Goal: Communication & Community: Answer question/provide support

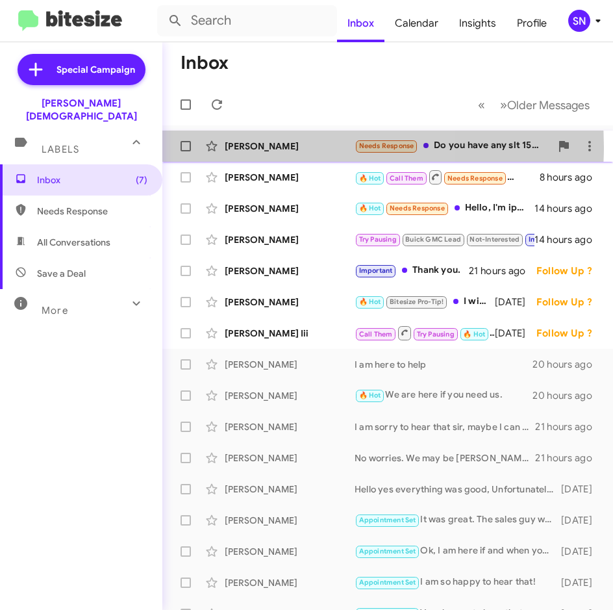
click at [282, 147] on div "[PERSON_NAME]" at bounding box center [290, 146] width 130 height 13
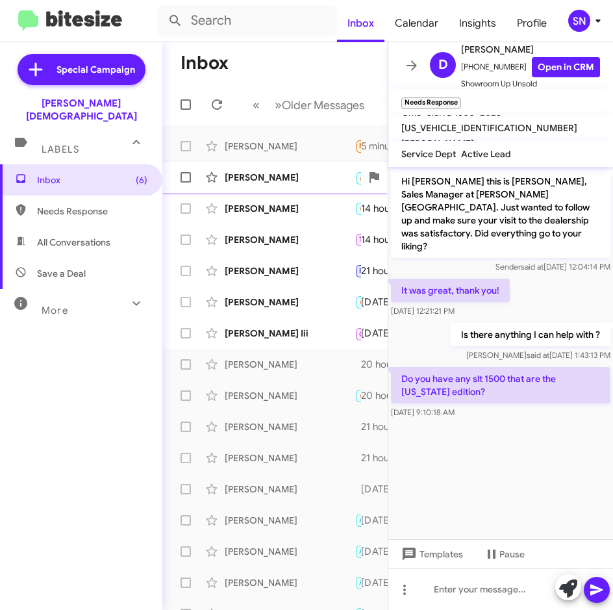
click at [288, 183] on div "[PERSON_NAME]" at bounding box center [290, 177] width 130 height 13
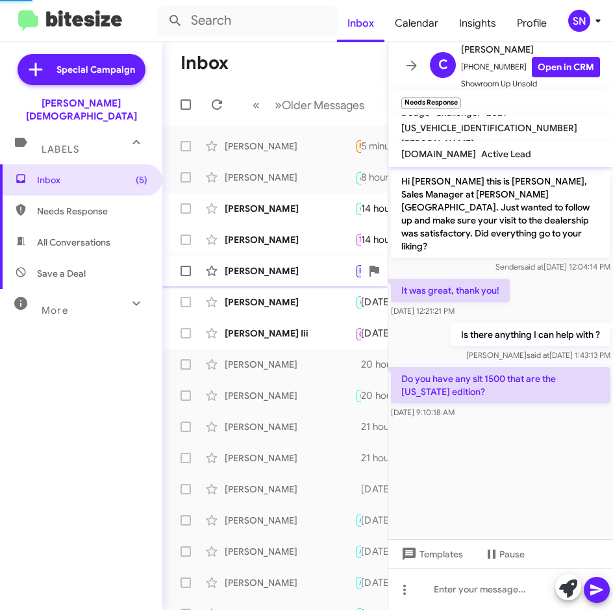
scroll to position [691, 0]
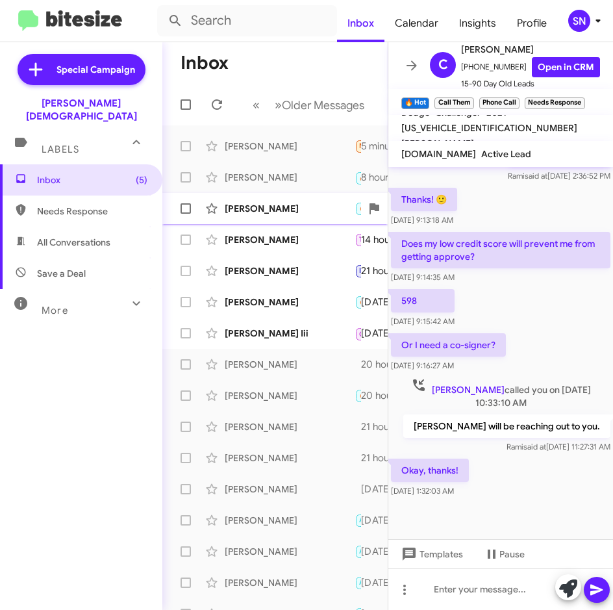
click at [298, 217] on div "[PERSON_NAME] 🔥 Hot Needs Response Hello, I'm ipek. we received a letter [DATE]…" at bounding box center [275, 209] width 205 height 26
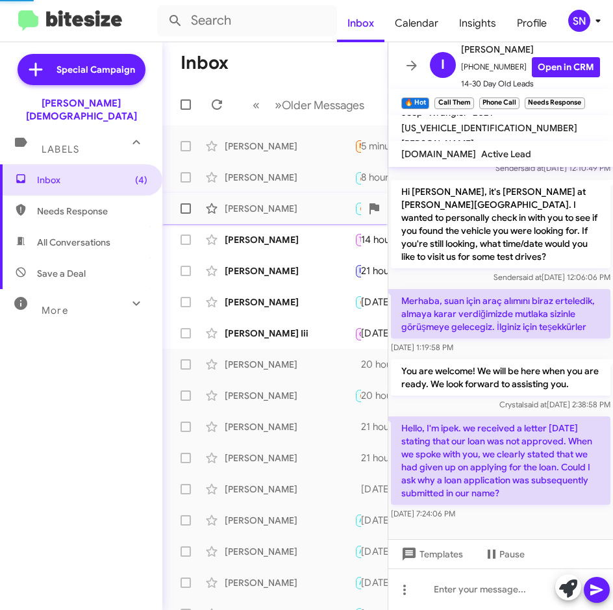
scroll to position [86, 0]
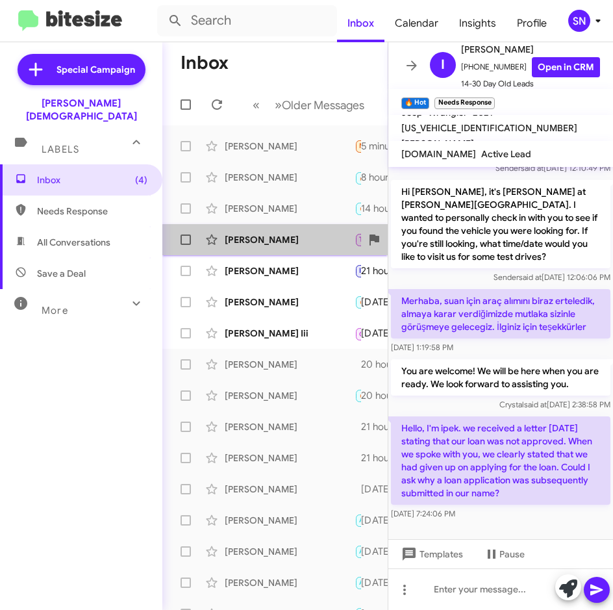
click at [290, 247] on div "[PERSON_NAME] Try Pausing Buick GMC Lead Not-Interested Important Needs Respons…" at bounding box center [275, 240] width 205 height 26
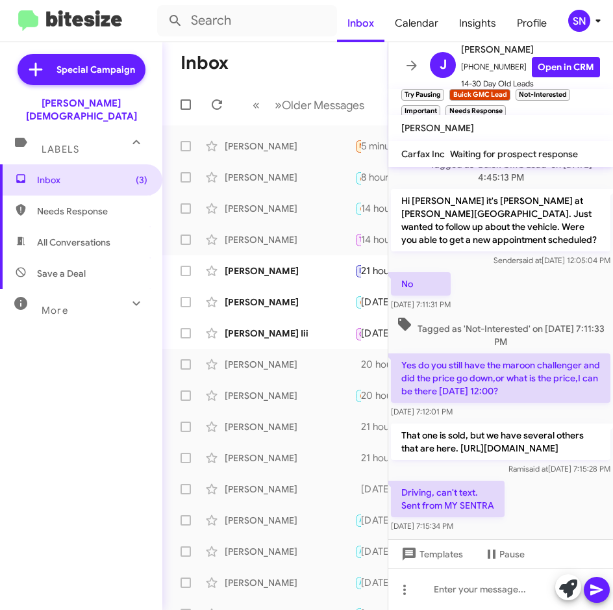
scroll to position [494, 0]
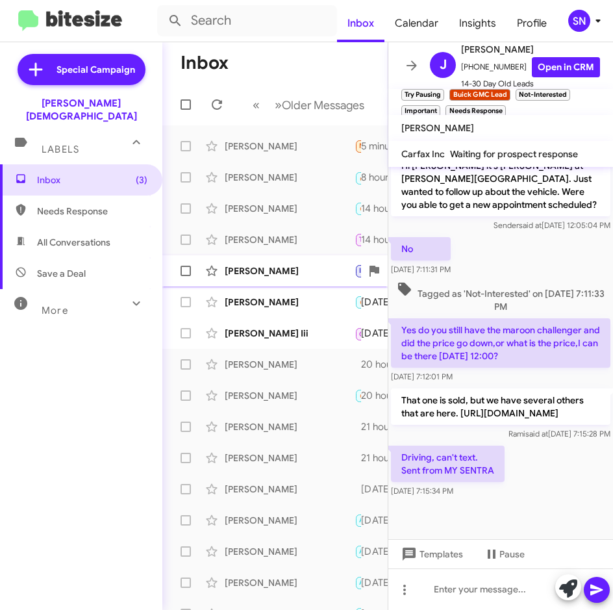
click at [298, 266] on div "[PERSON_NAME]" at bounding box center [290, 270] width 130 height 13
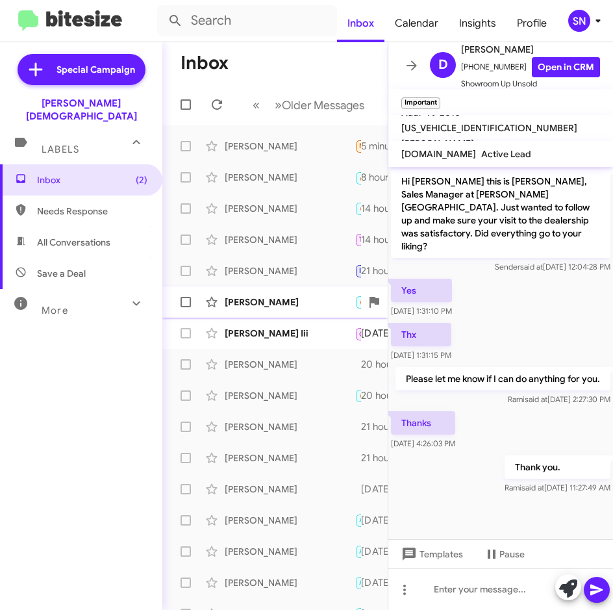
click at [296, 298] on div "[PERSON_NAME]" at bounding box center [290, 302] width 130 height 13
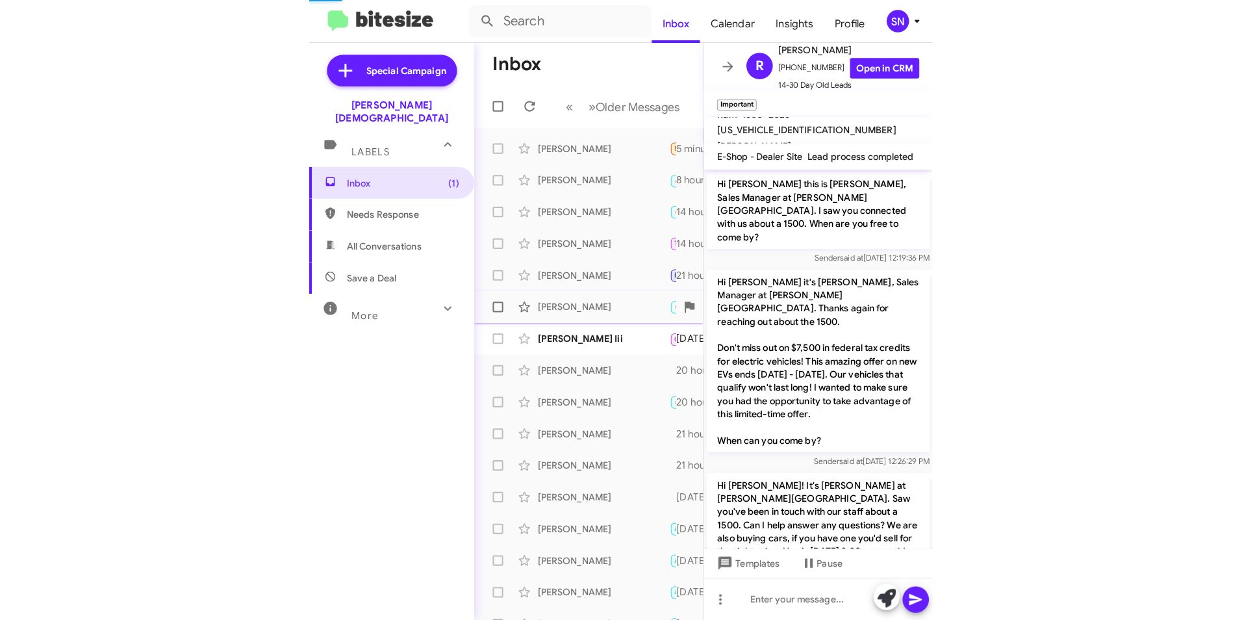
scroll to position [372, 0]
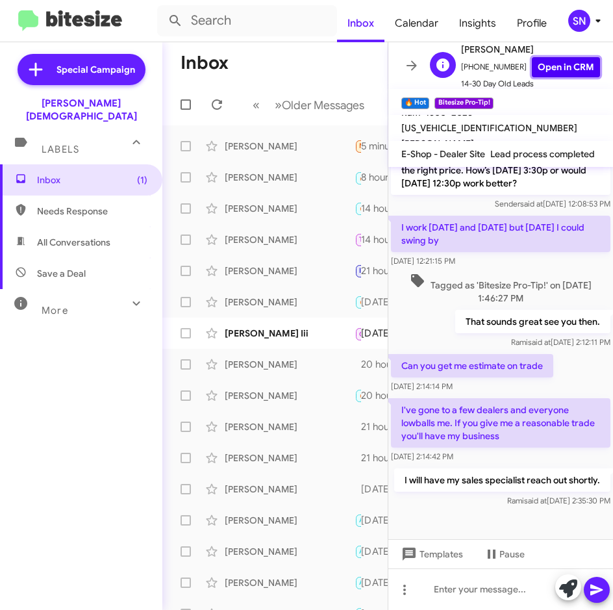
click at [542, 65] on link "Open in CRM" at bounding box center [566, 67] width 68 height 20
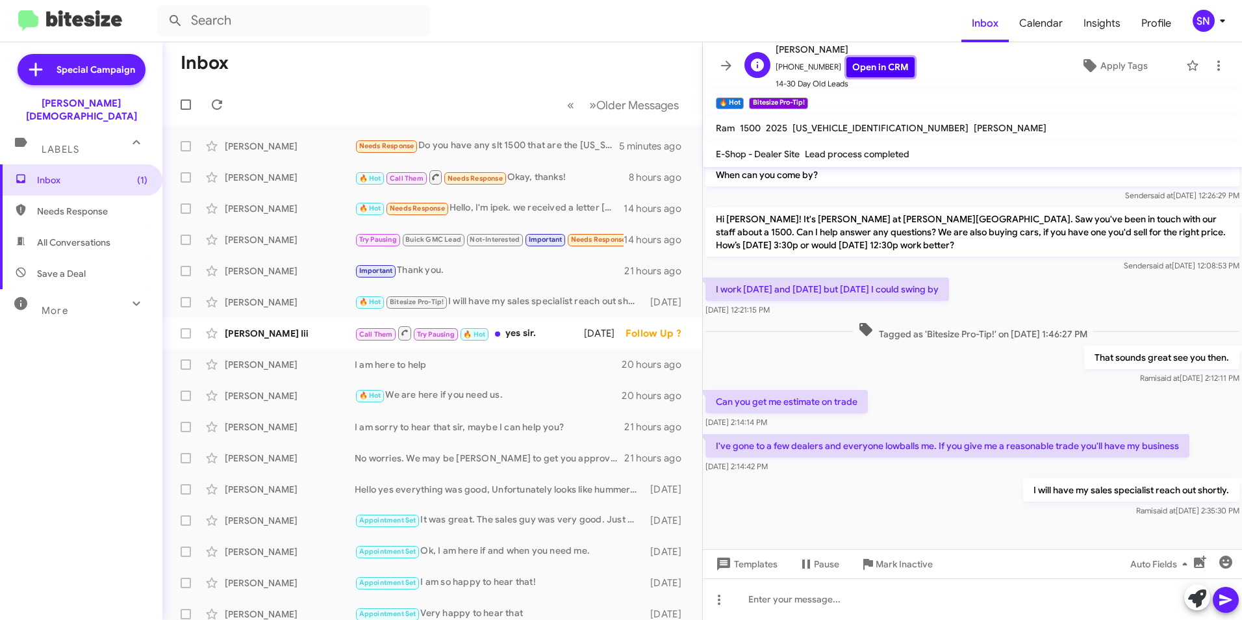
scroll to position [142, 0]
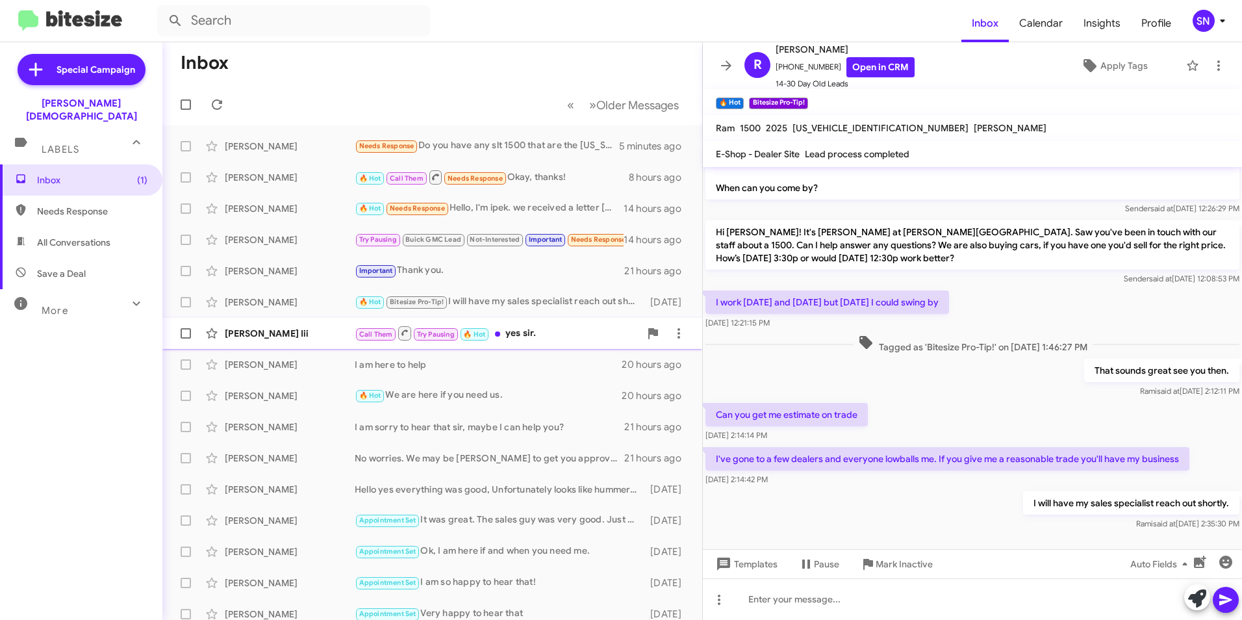
click at [297, 328] on div "[PERSON_NAME] Iii" at bounding box center [290, 333] width 130 height 13
